Goal: Check status: Check status

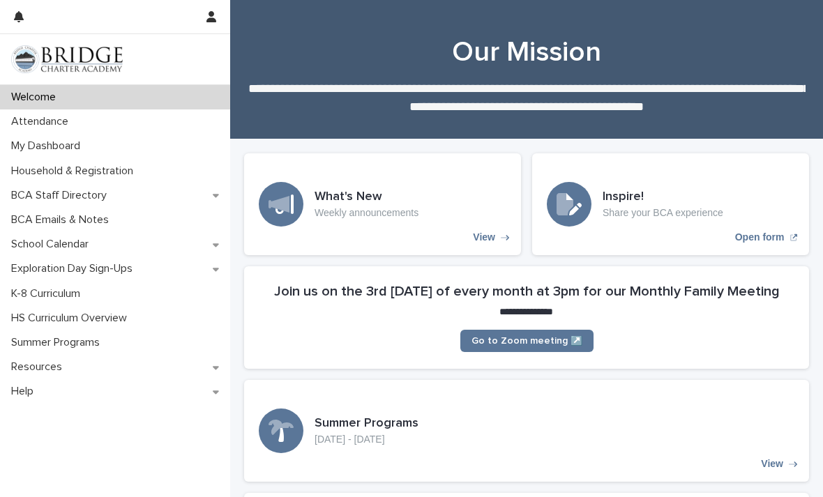
click at [161, 122] on div "Attendance" at bounding box center [115, 121] width 230 height 24
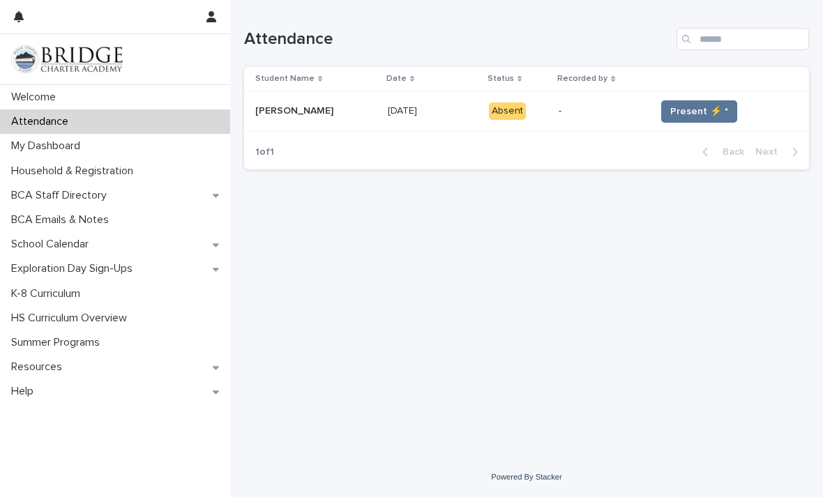
click at [689, 109] on span "Present ⚡ *" at bounding box center [699, 112] width 58 height 14
click at [688, 109] on span "Present ⚡ *" at bounding box center [699, 112] width 58 height 14
click at [688, 116] on span "Present ⚡ *" at bounding box center [699, 112] width 58 height 14
click at [690, 113] on span "Present ⚡ *" at bounding box center [699, 112] width 58 height 14
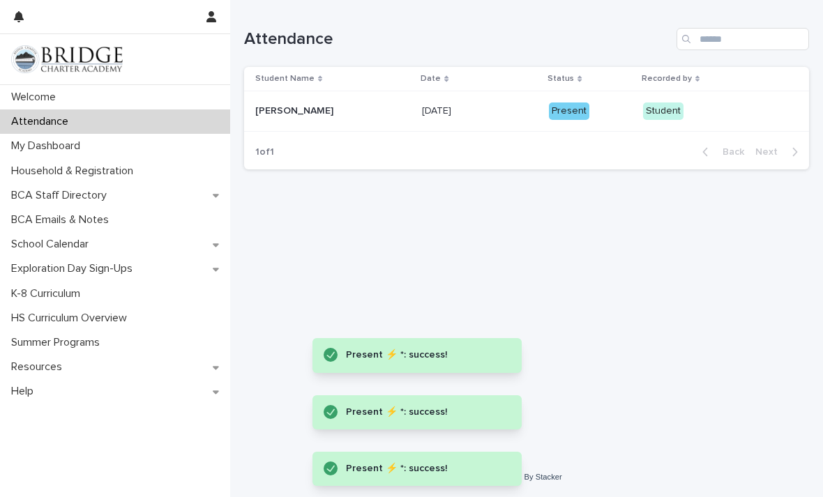
click at [565, 115] on div "Present" at bounding box center [569, 110] width 40 height 17
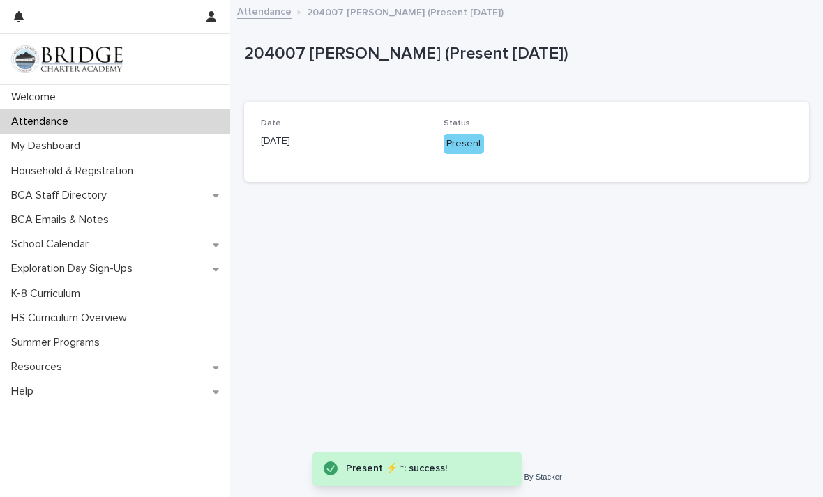
click at [460, 145] on div "Present" at bounding box center [463, 144] width 40 height 20
